Goal: Task Accomplishment & Management: Use online tool/utility

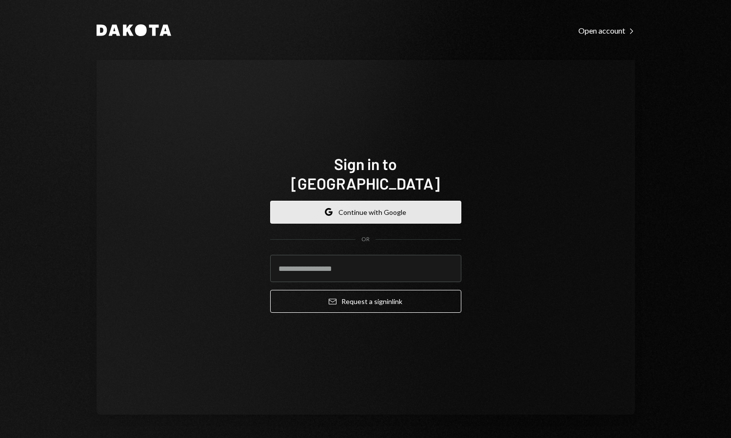
click at [383, 209] on button "Google Continue with Google" at bounding box center [365, 212] width 191 height 23
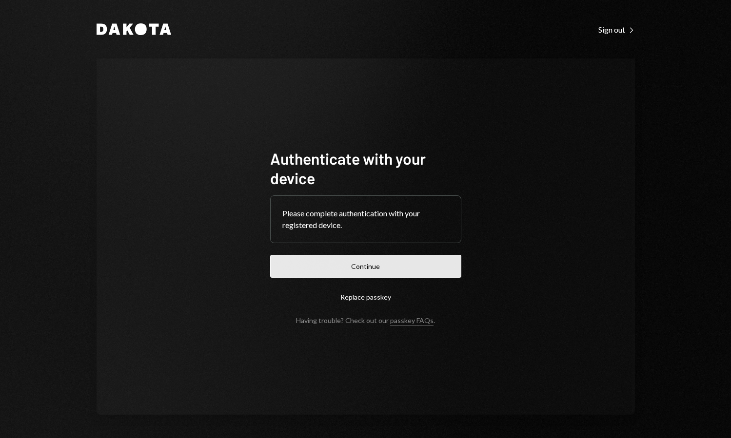
click at [399, 272] on button "Continue" at bounding box center [365, 266] width 191 height 23
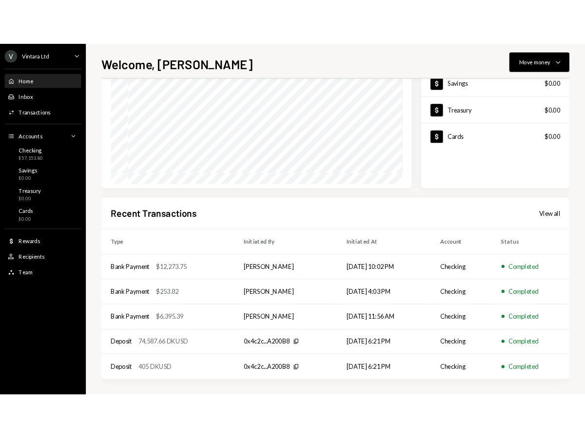
scroll to position [101, 0]
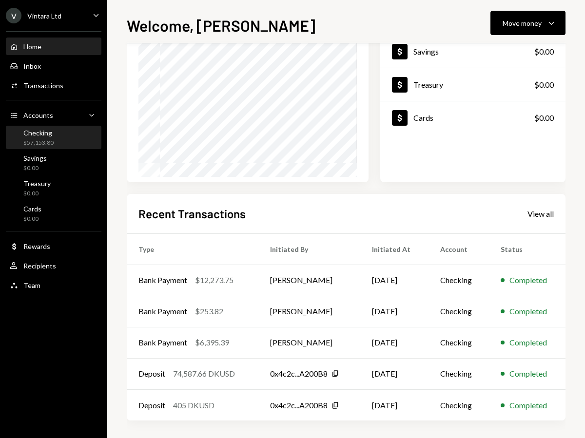
click at [54, 137] on div "Checking $57,153.80" at bounding box center [54, 138] width 88 height 19
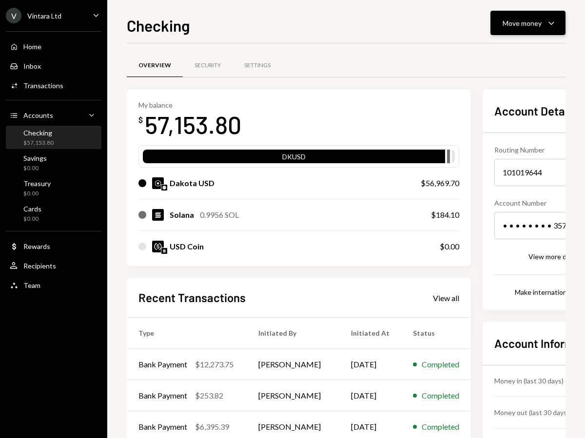
click at [548, 30] on button "Move money Caret Down" at bounding box center [527, 23] width 75 height 24
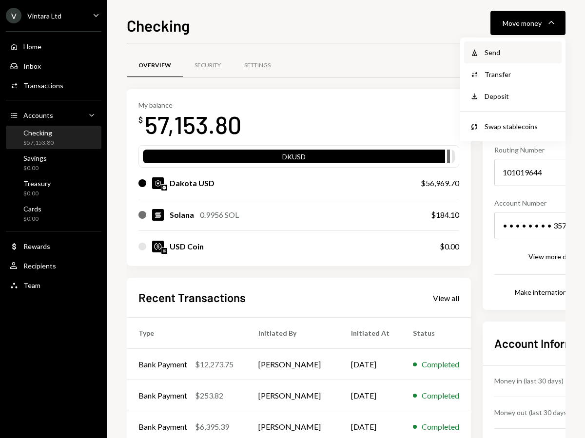
click at [517, 54] on div "Send" at bounding box center [520, 52] width 71 height 10
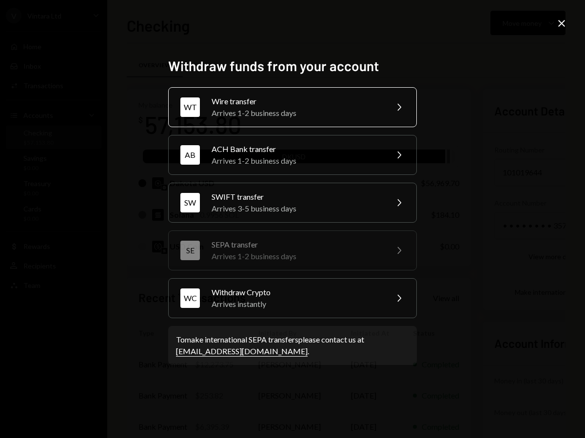
click at [282, 114] on div "Arrives 1-2 business days" at bounding box center [297, 113] width 170 height 12
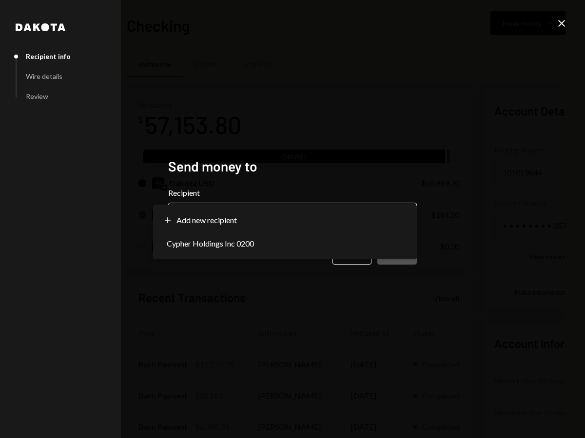
click at [255, 222] on body "V Vintara Ltd Caret Down Home Home Inbox Inbox Activities Transactions Accounts…" at bounding box center [292, 219] width 585 height 438
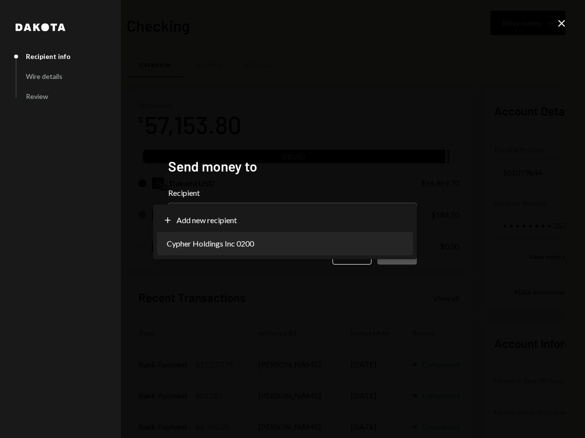
select select "**********"
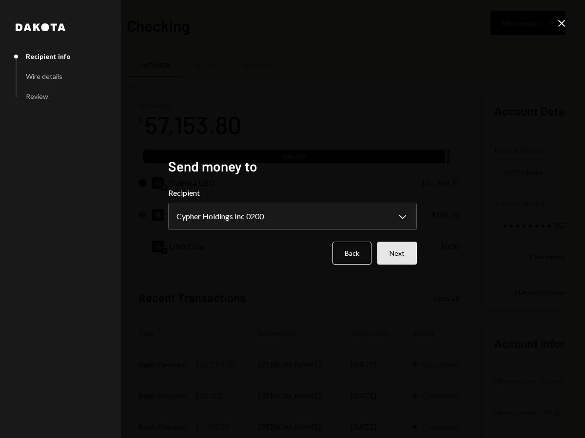
click at [410, 255] on button "Next" at bounding box center [396, 253] width 39 height 23
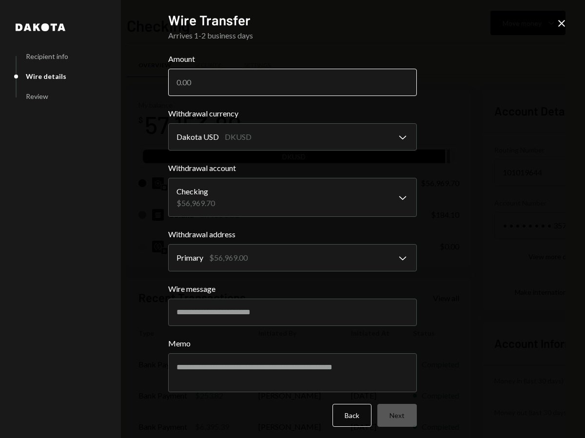
click at [213, 78] on input "Amount" at bounding box center [292, 82] width 249 height 27
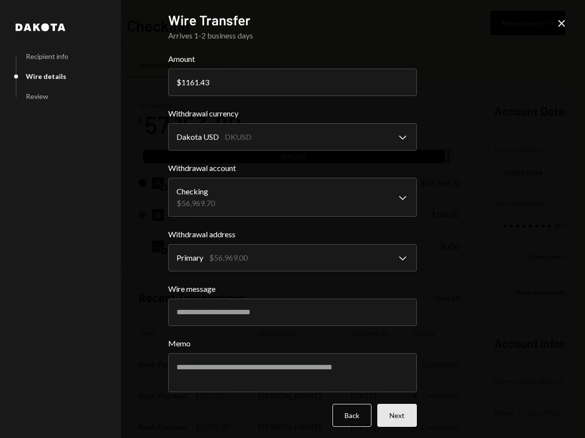
type input "1161.43"
click at [399, 421] on button "Next" at bounding box center [396, 415] width 39 height 23
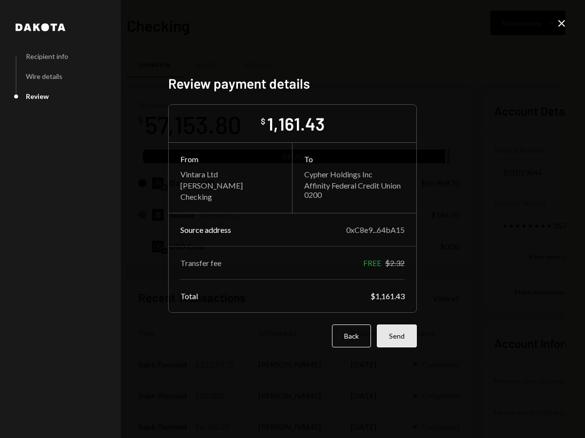
click at [405, 337] on button "Send" at bounding box center [397, 336] width 40 height 23
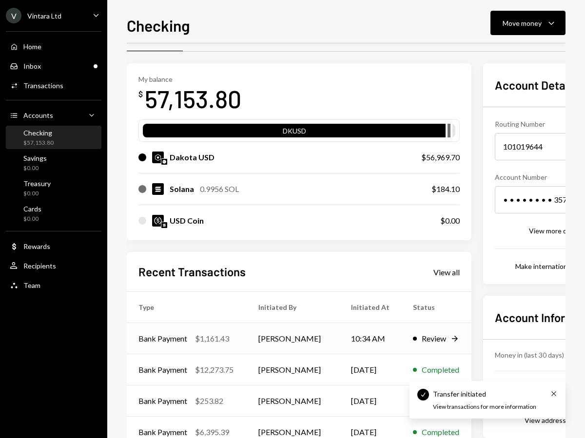
scroll to position [40, 0]
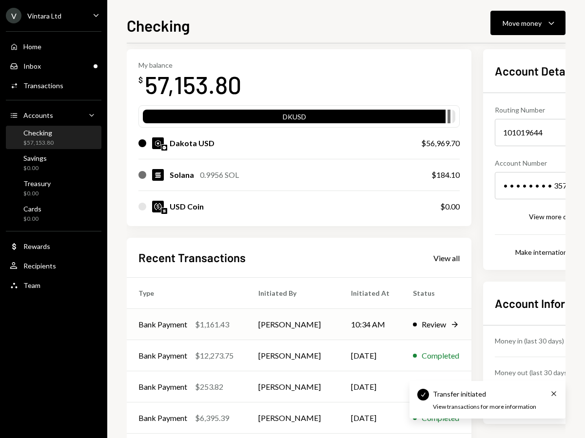
click at [211, 324] on div "$1,161.43" at bounding box center [212, 325] width 34 height 12
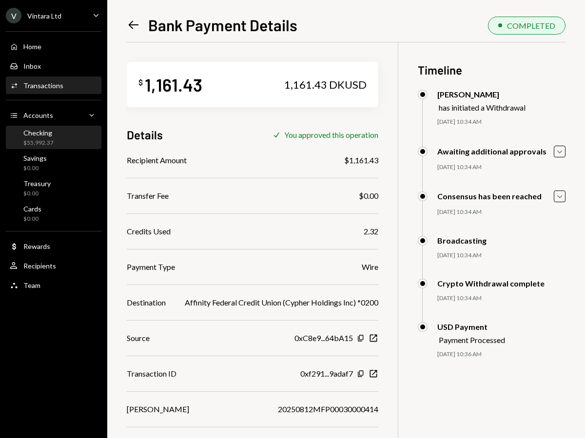
click at [42, 135] on div "Checking" at bounding box center [38, 133] width 30 height 8
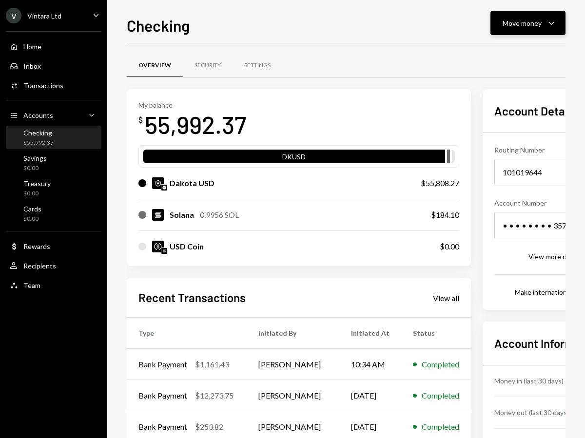
click at [554, 25] on icon "Caret Down" at bounding box center [552, 23] width 12 height 12
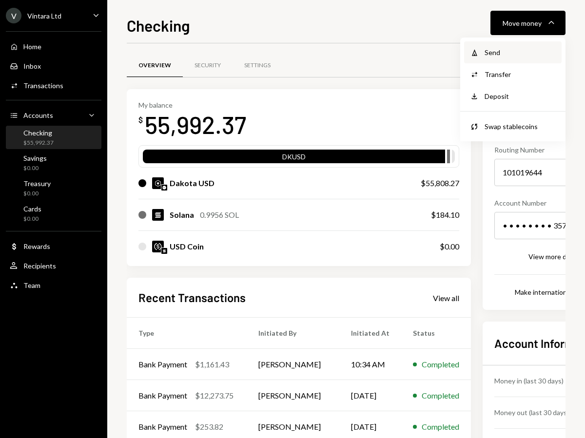
click at [485, 57] on div "Send" at bounding box center [520, 52] width 71 height 10
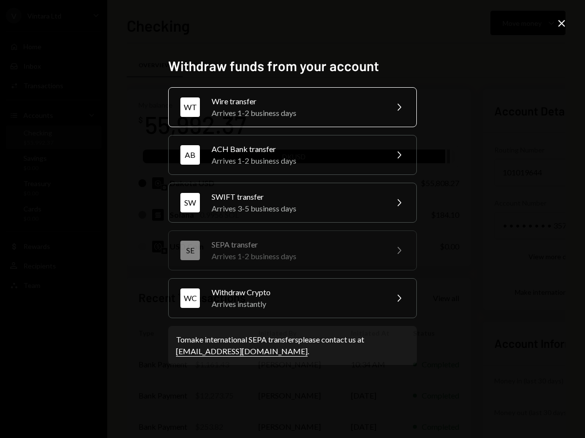
click at [305, 109] on div "Arrives 1-2 business days" at bounding box center [297, 113] width 170 height 12
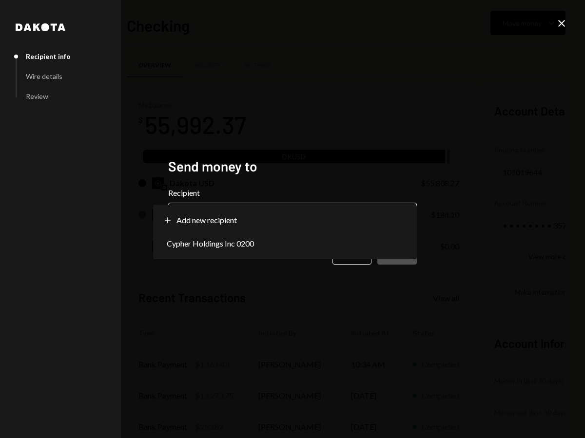
click at [250, 212] on body "V Vintara Ltd Caret Down Home Home Inbox Inbox Activities Transactions Accounts…" at bounding box center [292, 219] width 585 height 438
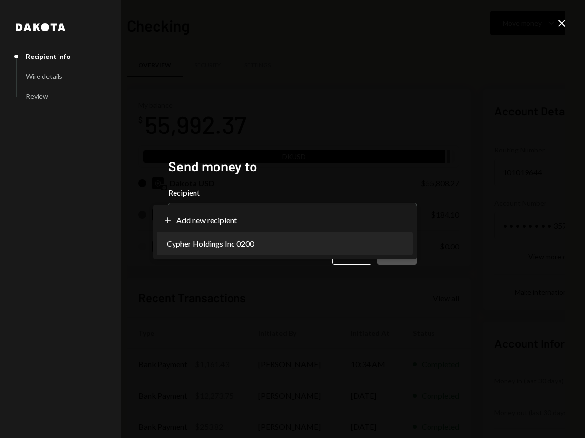
select select "**********"
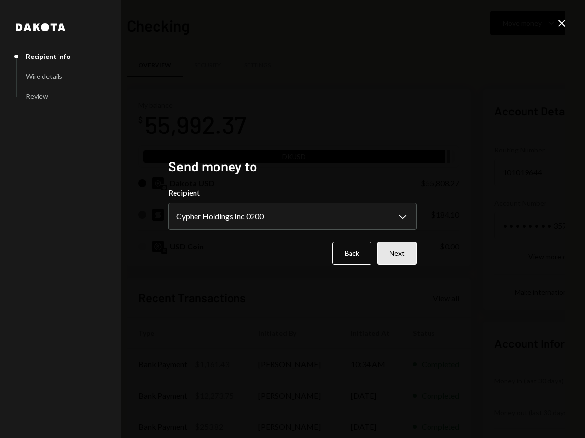
click at [409, 255] on button "Next" at bounding box center [396, 253] width 39 height 23
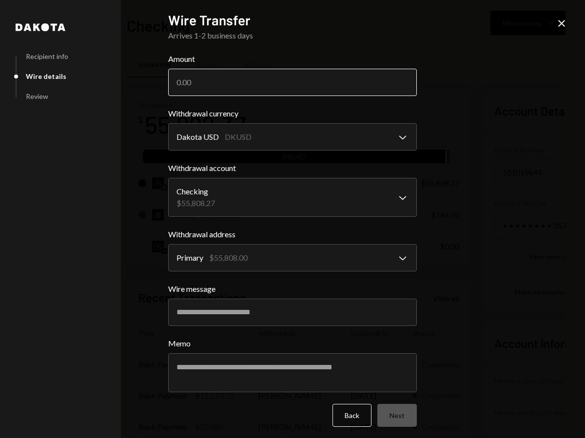
click at [206, 91] on input "Amount" at bounding box center [292, 82] width 249 height 27
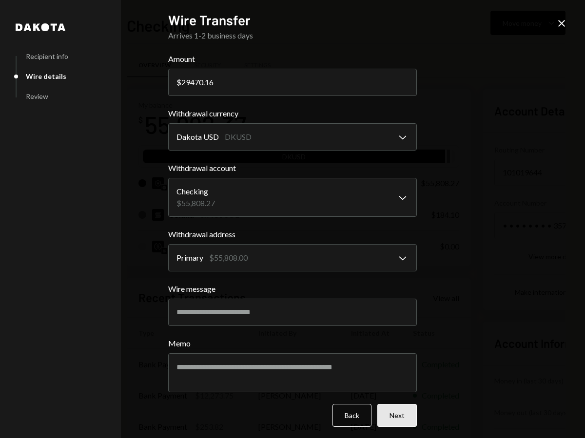
type input "29470.16"
click at [405, 415] on button "Next" at bounding box center [396, 415] width 39 height 23
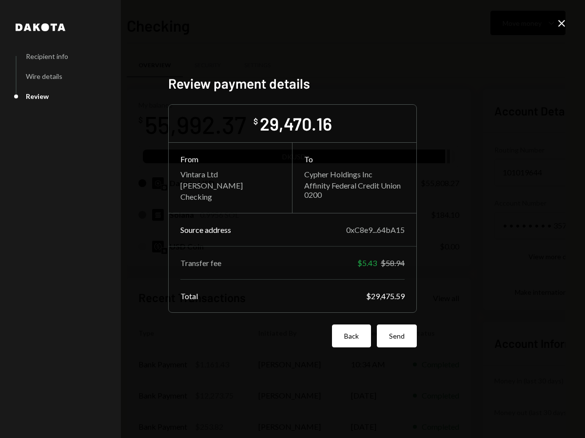
click at [339, 341] on button "Back" at bounding box center [351, 336] width 39 height 23
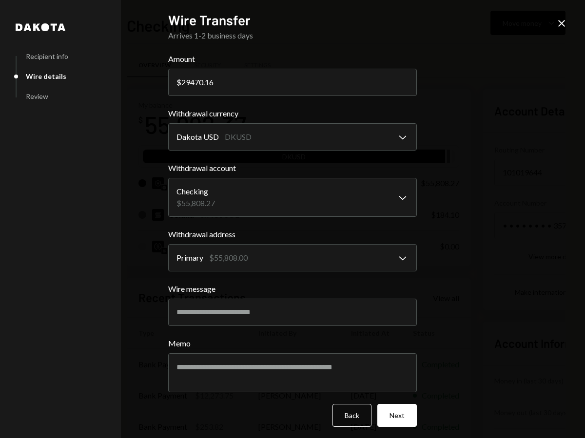
drag, startPoint x: 226, startPoint y: 81, endPoint x: 95, endPoint y: 69, distance: 131.2
click at [157, 69] on div "**********" at bounding box center [293, 219] width 272 height 438
type input "10000"
click at [396, 421] on button "Next" at bounding box center [396, 415] width 39 height 23
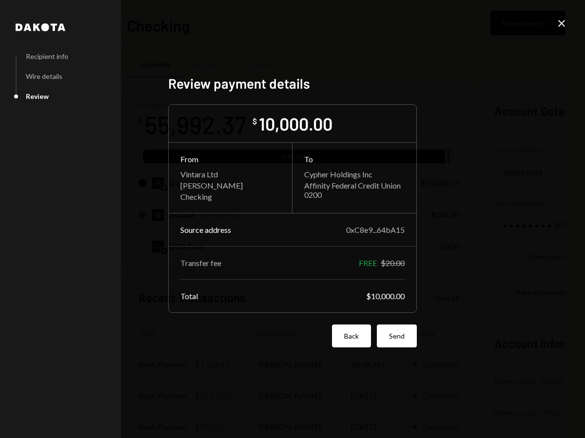
click at [353, 337] on button "Back" at bounding box center [351, 336] width 39 height 23
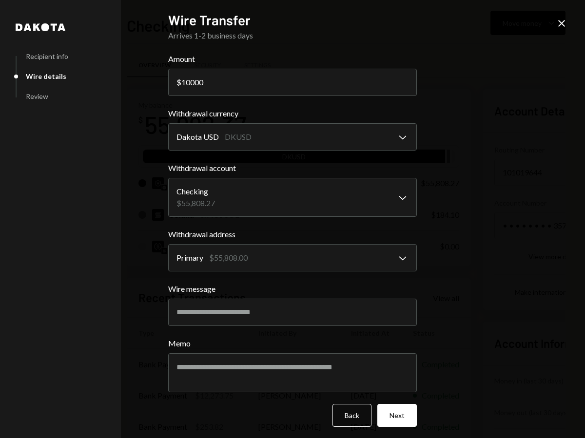
drag, startPoint x: 206, startPoint y: 84, endPoint x: 97, endPoint y: 81, distance: 109.2
click at [157, 83] on div "**********" at bounding box center [293, 219] width 272 height 438
type input "19470.16"
click at [395, 421] on button "Next" at bounding box center [396, 415] width 39 height 23
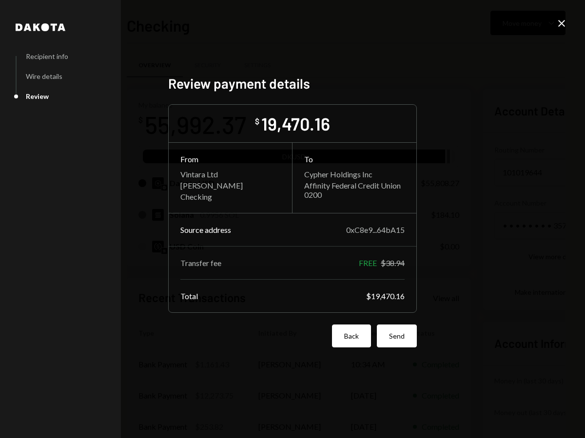
click at [348, 335] on button "Back" at bounding box center [351, 336] width 39 height 23
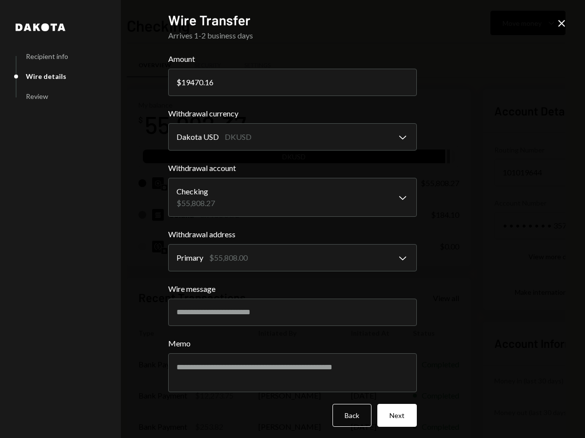
drag, startPoint x: 205, startPoint y: 82, endPoint x: 82, endPoint y: 72, distance: 123.8
click at [157, 72] on div "**********" at bounding box center [293, 219] width 272 height 438
drag, startPoint x: 212, startPoint y: 85, endPoint x: 84, endPoint y: 74, distance: 128.2
click at [157, 74] on div "**********" at bounding box center [293, 219] width 272 height 438
drag, startPoint x: 251, startPoint y: 87, endPoint x: 122, endPoint y: 85, distance: 129.2
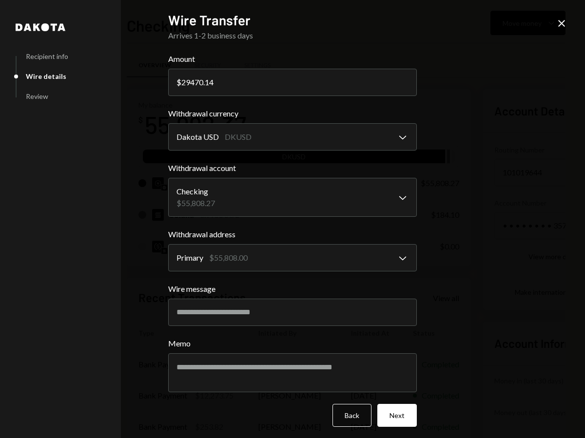
click at [122, 85] on div "**********" at bounding box center [292, 219] width 585 height 438
type input "29470.14"
click at [214, 83] on input "29470.14" at bounding box center [292, 82] width 249 height 27
drag, startPoint x: 159, startPoint y: 83, endPoint x: 127, endPoint y: 83, distance: 32.2
click at [128, 83] on div "**********" at bounding box center [292, 219] width 585 height 438
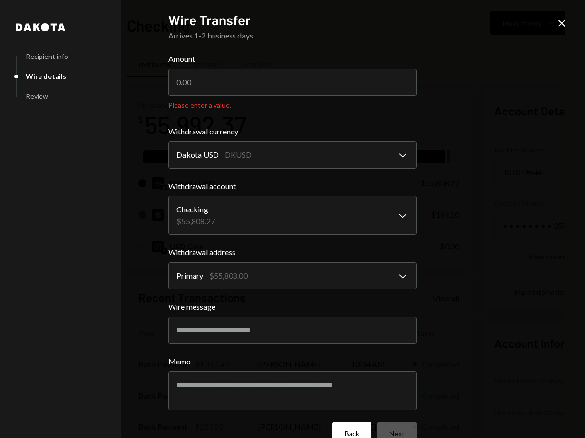
click at [348, 420] on form "**********" at bounding box center [292, 249] width 249 height 392
click at [348, 419] on form "**********" at bounding box center [292, 249] width 249 height 392
click at [556, 25] on icon "Close" at bounding box center [562, 24] width 12 height 12
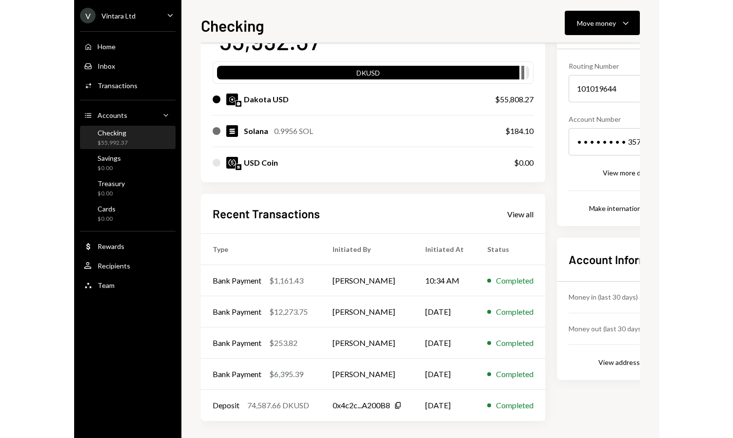
scroll to position [86, 0]
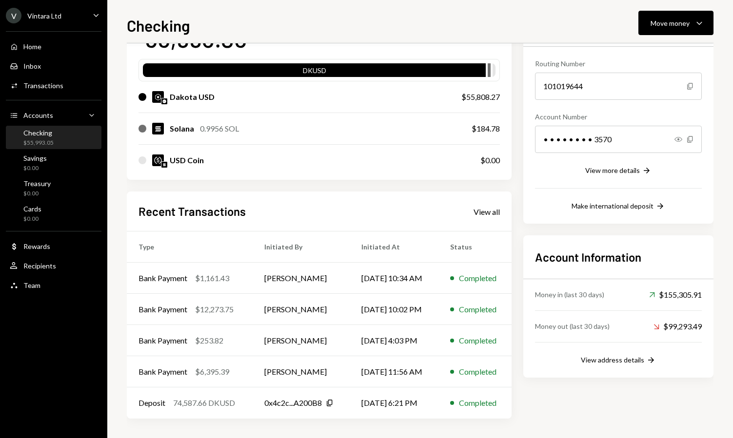
click at [398, 173] on div "USD Coin $0.00" at bounding box center [318, 160] width 361 height 31
